Goal: Connect with others: Establish contact or relationships with other users

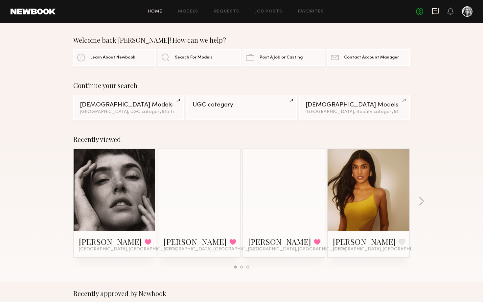
click at [433, 10] on icon at bounding box center [435, 11] width 7 height 6
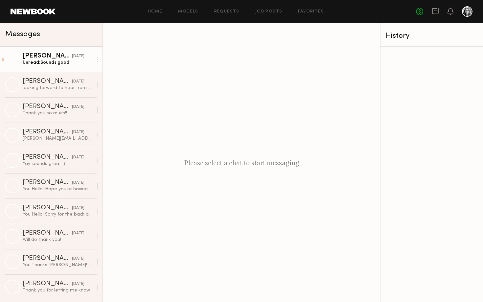
click at [46, 63] on div "Unread: Sounds good!" at bounding box center [58, 63] width 70 height 6
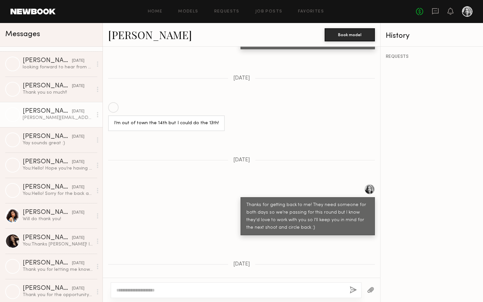
scroll to position [595, 0]
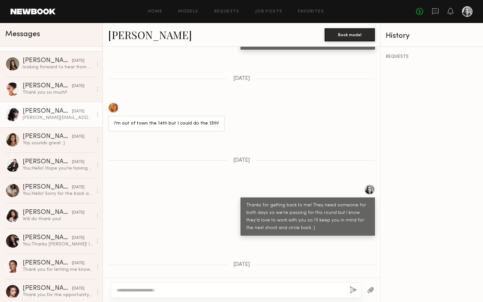
click at [47, 113] on div "Aileen C." at bounding box center [47, 111] width 49 height 7
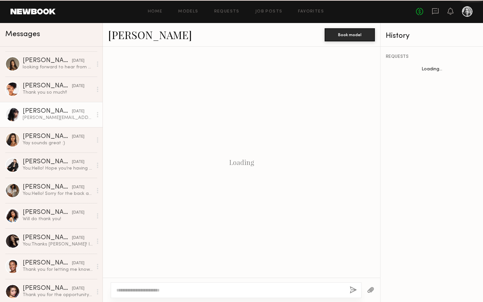
scroll to position [614, 0]
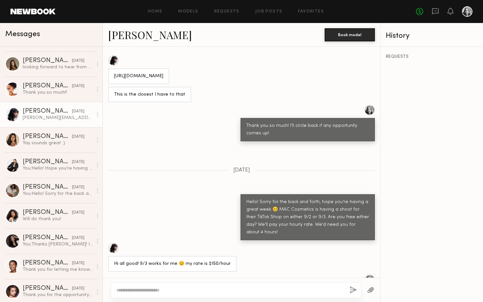
drag, startPoint x: 167, startPoint y: 266, endPoint x: 113, endPoint y: 265, distance: 53.9
copy div "[PERSON_NAME][EMAIL_ADDRESS][PERSON_NAME][DOMAIN_NAME]"
click at [140, 38] on link "[PERSON_NAME]" at bounding box center [150, 35] width 84 height 14
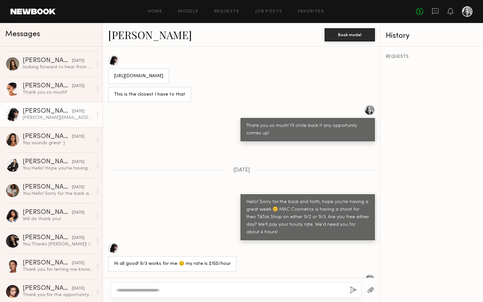
click at [226, 243] on div at bounding box center [172, 248] width 129 height 11
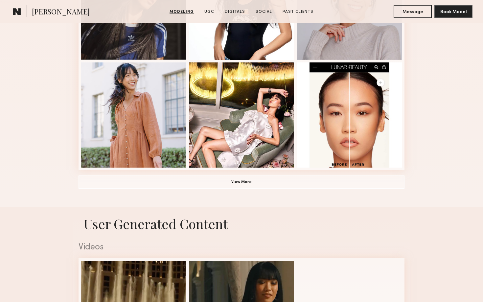
scroll to position [664, 0]
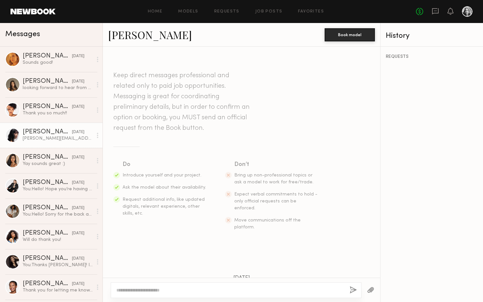
scroll to position [614, 0]
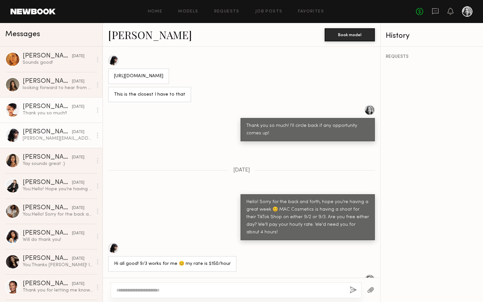
click at [51, 119] on link "Courtney A. 08/18/2025 Thank you so much!!" at bounding box center [51, 109] width 103 height 25
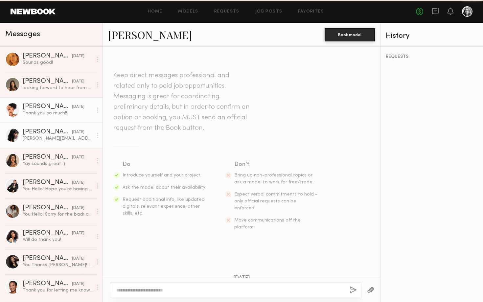
scroll to position [505, 0]
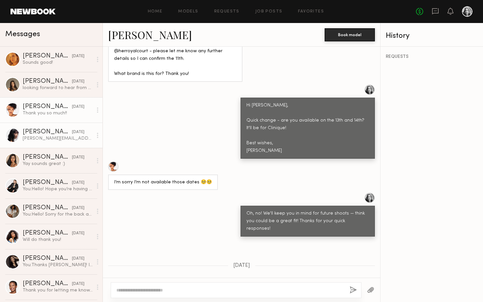
click at [54, 137] on div "Aileen.chiu@hotmail.com" at bounding box center [58, 138] width 70 height 6
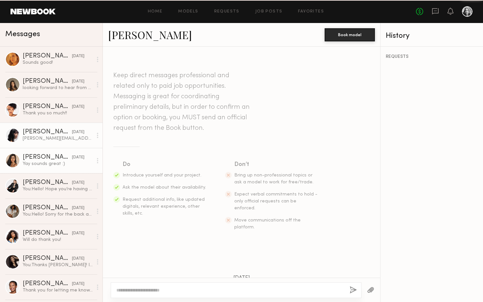
scroll to position [614, 0]
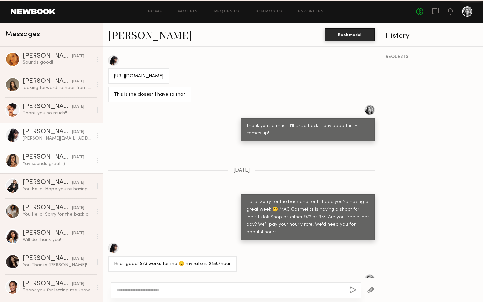
click at [46, 160] on div "Natasha W." at bounding box center [47, 157] width 49 height 7
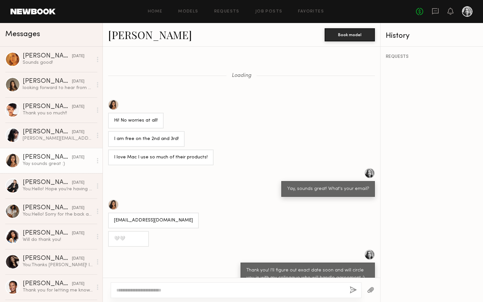
scroll to position [113, 0]
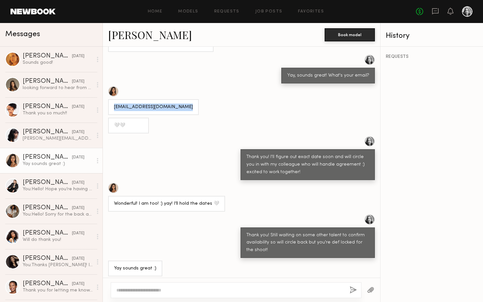
drag, startPoint x: 186, startPoint y: 106, endPoint x: 112, endPoint y: 106, distance: 73.3
click at [112, 106] on div "Natashawanigatunga@gmail.com" at bounding box center [153, 107] width 91 height 16
copy div "Natashawanigatunga@gmail.com"
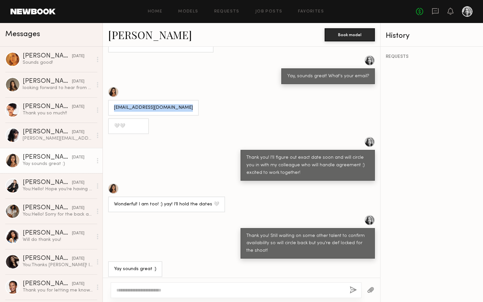
click at [150, 36] on link "[PERSON_NAME]" at bounding box center [150, 35] width 84 height 14
click at [46, 94] on link "Assiya M. 08/19/2025 looking forward to hear from you soon:)" at bounding box center [51, 84] width 103 height 25
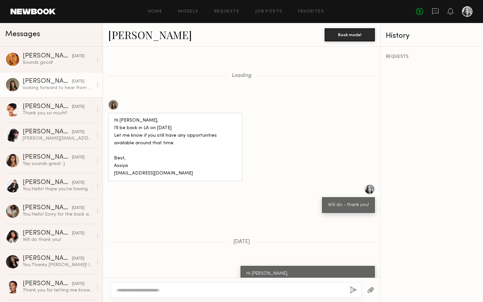
scroll to position [579, 0]
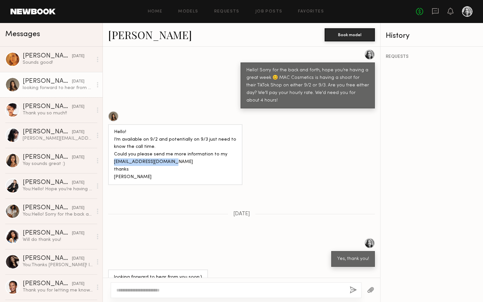
drag, startPoint x: 169, startPoint y: 150, endPoint x: 114, endPoint y: 151, distance: 54.3
click at [114, 151] on div "Hello! I’m available on 9/2 and potentially on 9/3 just need to know the call t…" at bounding box center [175, 155] width 123 height 53
copy div "khamit.assiya@gmail.com"
click at [132, 34] on link "[PERSON_NAME]" at bounding box center [150, 35] width 84 height 14
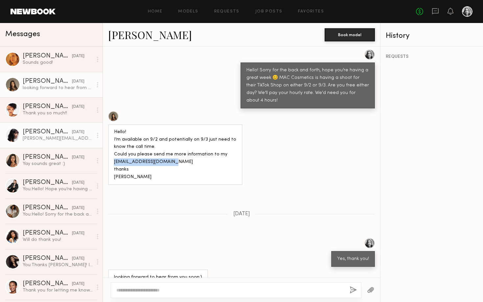
click at [42, 134] on div "[PERSON_NAME]" at bounding box center [47, 132] width 49 height 7
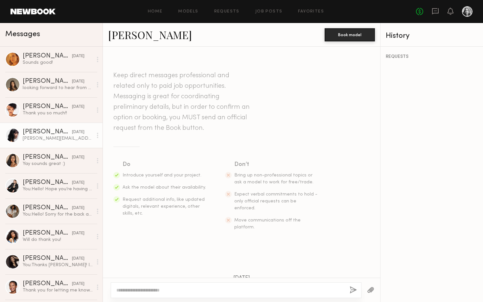
scroll to position [614, 0]
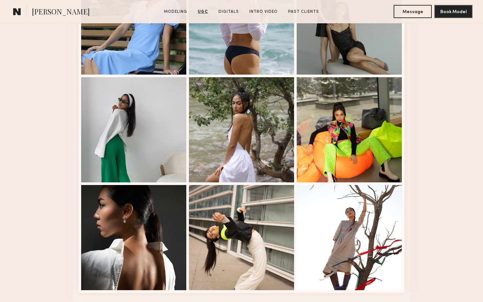
scroll to position [1352, 0]
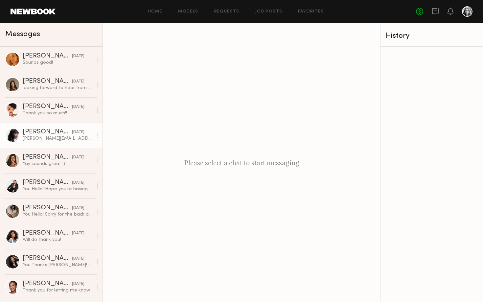
click at [52, 131] on div "[PERSON_NAME]" at bounding box center [47, 132] width 49 height 7
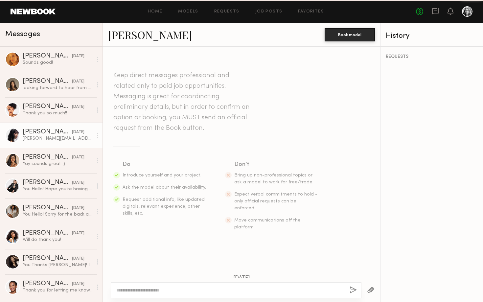
scroll to position [614, 0]
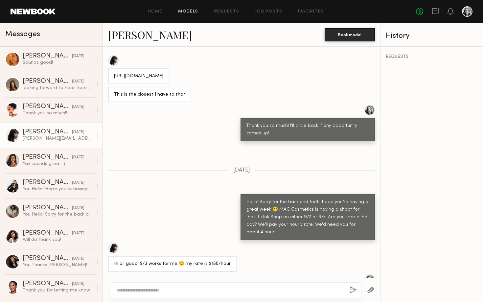
click at [192, 11] on link "Models" at bounding box center [188, 12] width 20 height 4
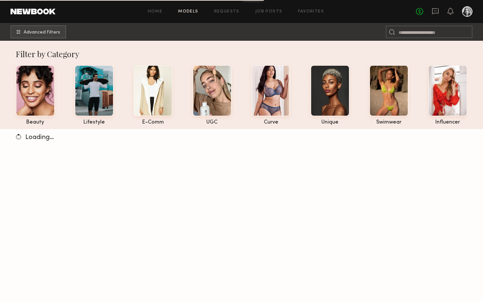
click at [184, 13] on link "Models" at bounding box center [188, 12] width 20 height 4
click at [279, 11] on link "Job Posts" at bounding box center [269, 12] width 27 height 4
click at [321, 11] on link "Favorites" at bounding box center [311, 12] width 26 height 4
click at [318, 10] on link "Favorites" at bounding box center [311, 12] width 26 height 4
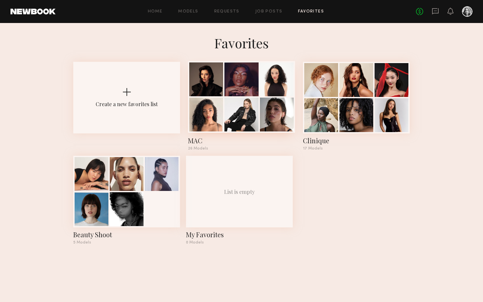
click at [265, 107] on div at bounding box center [277, 115] width 34 height 34
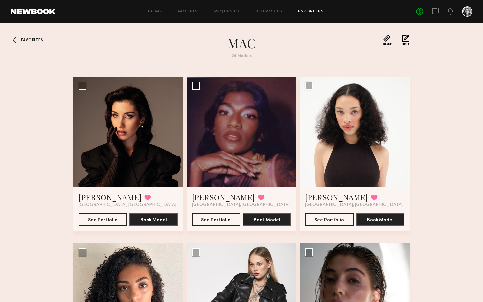
click at [16, 41] on div at bounding box center [16, 40] width 11 height 11
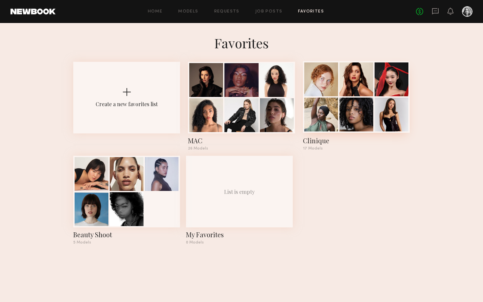
click at [375, 95] on div at bounding box center [392, 79] width 34 height 34
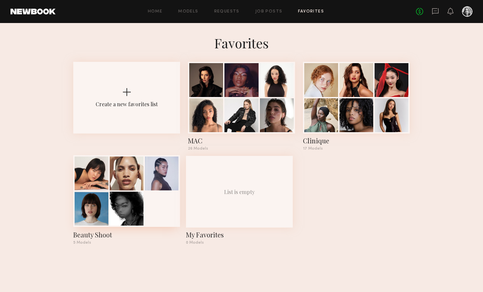
click at [115, 190] on div at bounding box center [127, 174] width 34 height 34
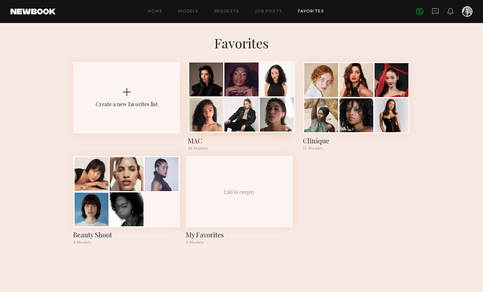
click at [265, 87] on div at bounding box center [277, 79] width 34 height 34
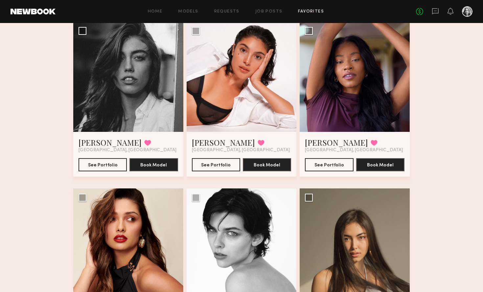
scroll to position [1044, 0]
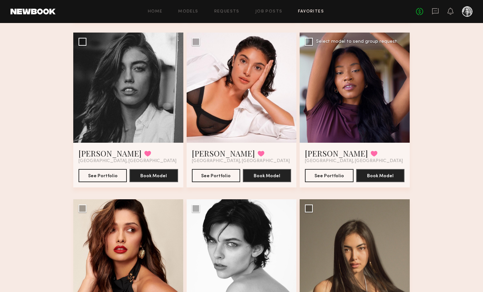
click at [349, 103] on div at bounding box center [355, 88] width 110 height 110
click at [335, 173] on button "See Portfolio" at bounding box center [329, 175] width 48 height 13
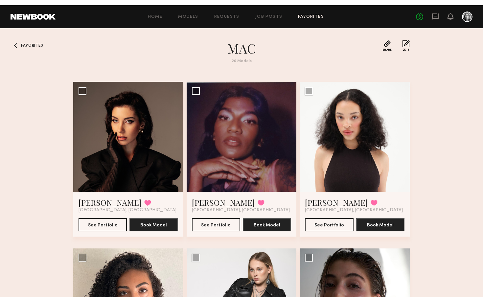
scroll to position [0, 0]
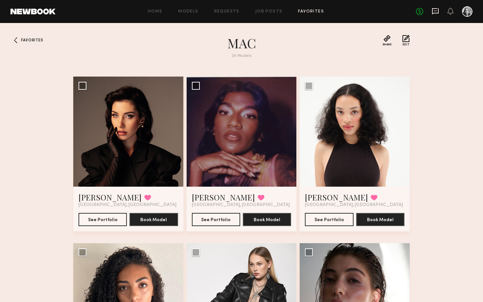
click at [433, 10] on icon at bounding box center [435, 11] width 7 height 6
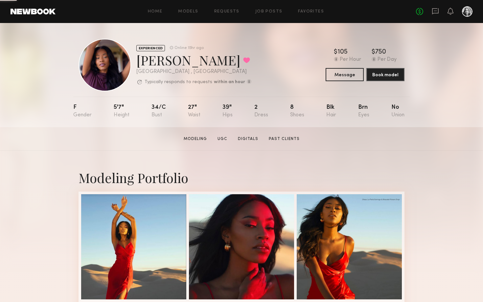
click at [426, 97] on div "EXPERIENCED Online 15hr ago [PERSON_NAME] Favorited [GEOGRAPHIC_DATA] , [GEOGRA…" at bounding box center [241, 75] width 483 height 104
